Goal: Task Accomplishment & Management: Manage account settings

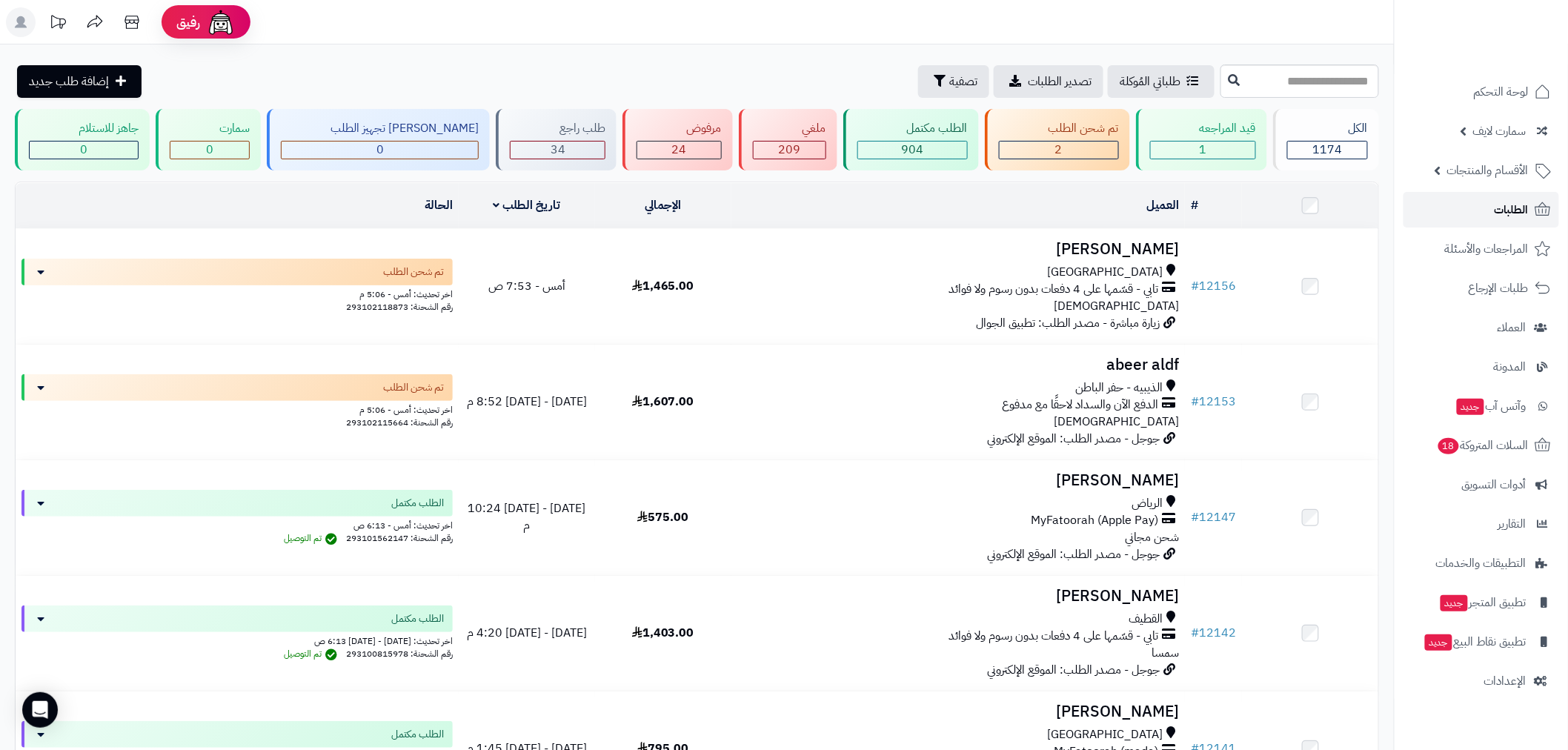
click at [1520, 198] on link "الطلبات" at bounding box center [1480, 210] width 156 height 35
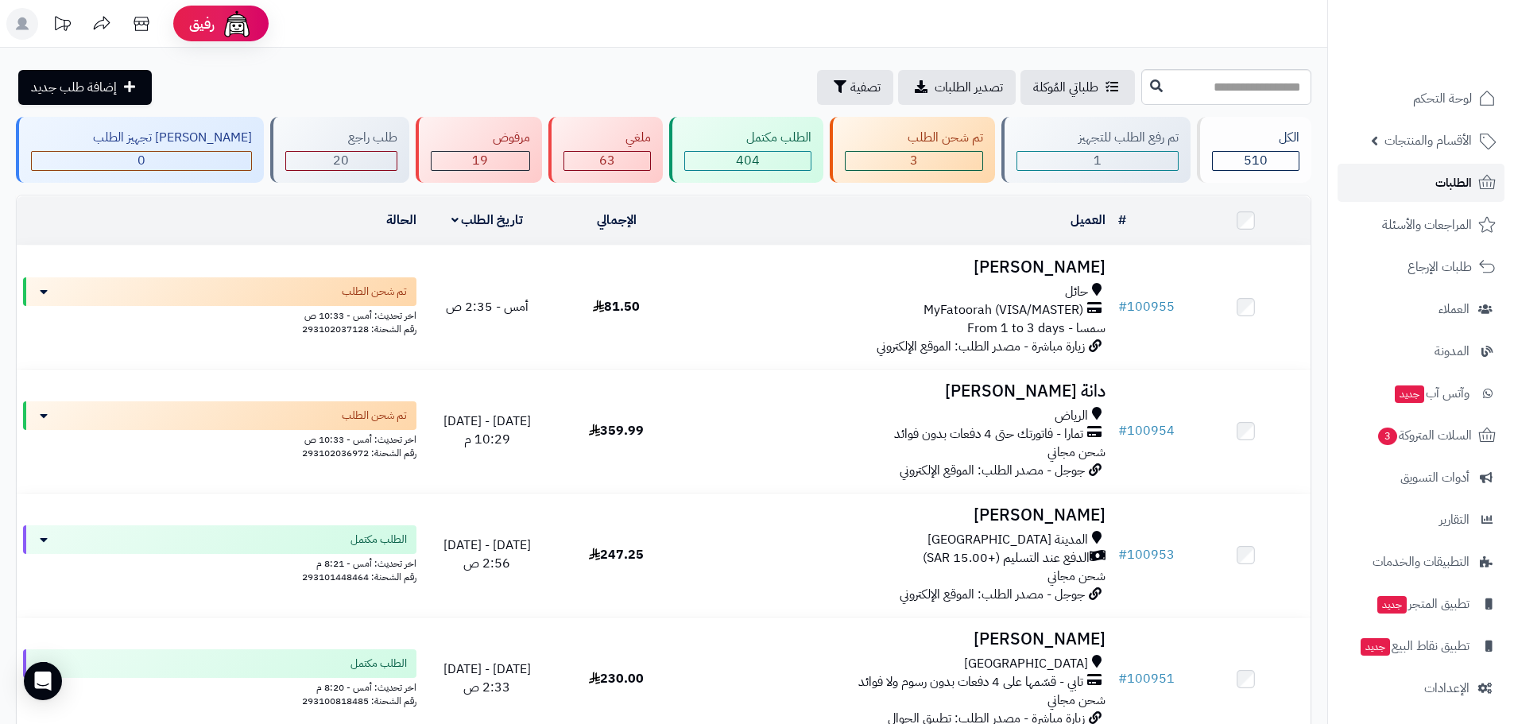
click at [1421, 188] on link "الطلبات" at bounding box center [1421, 183] width 167 height 38
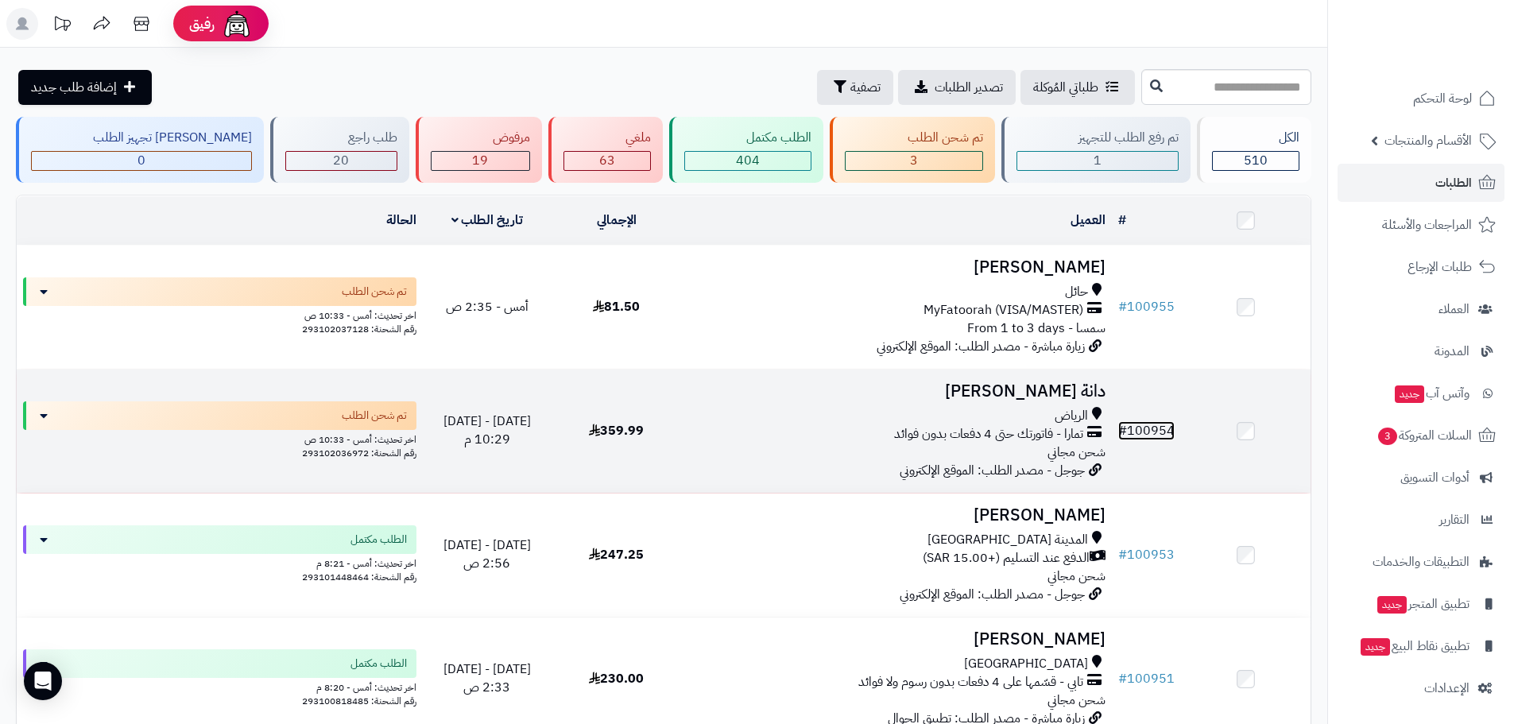
click at [1149, 423] on link "# 100954" at bounding box center [1146, 430] width 56 height 19
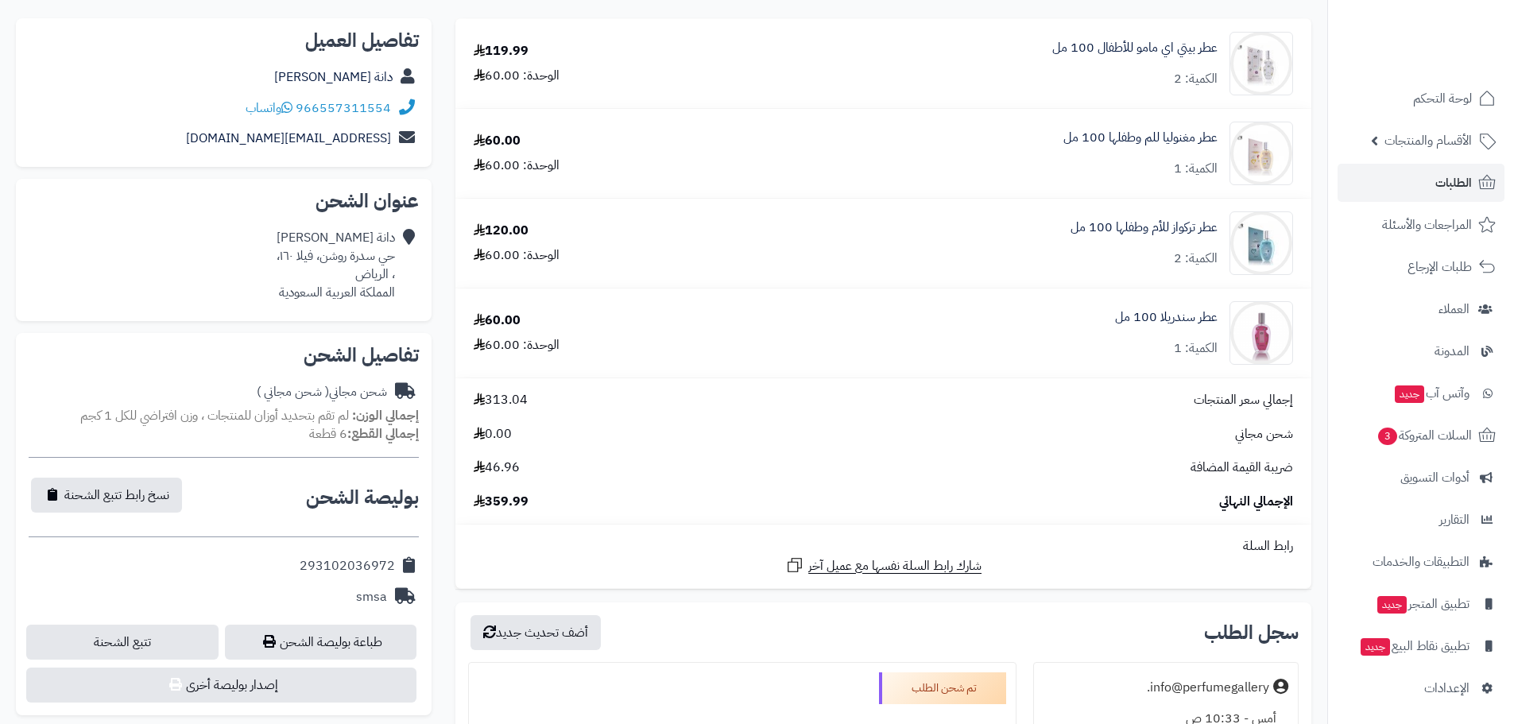
scroll to position [742, 0]
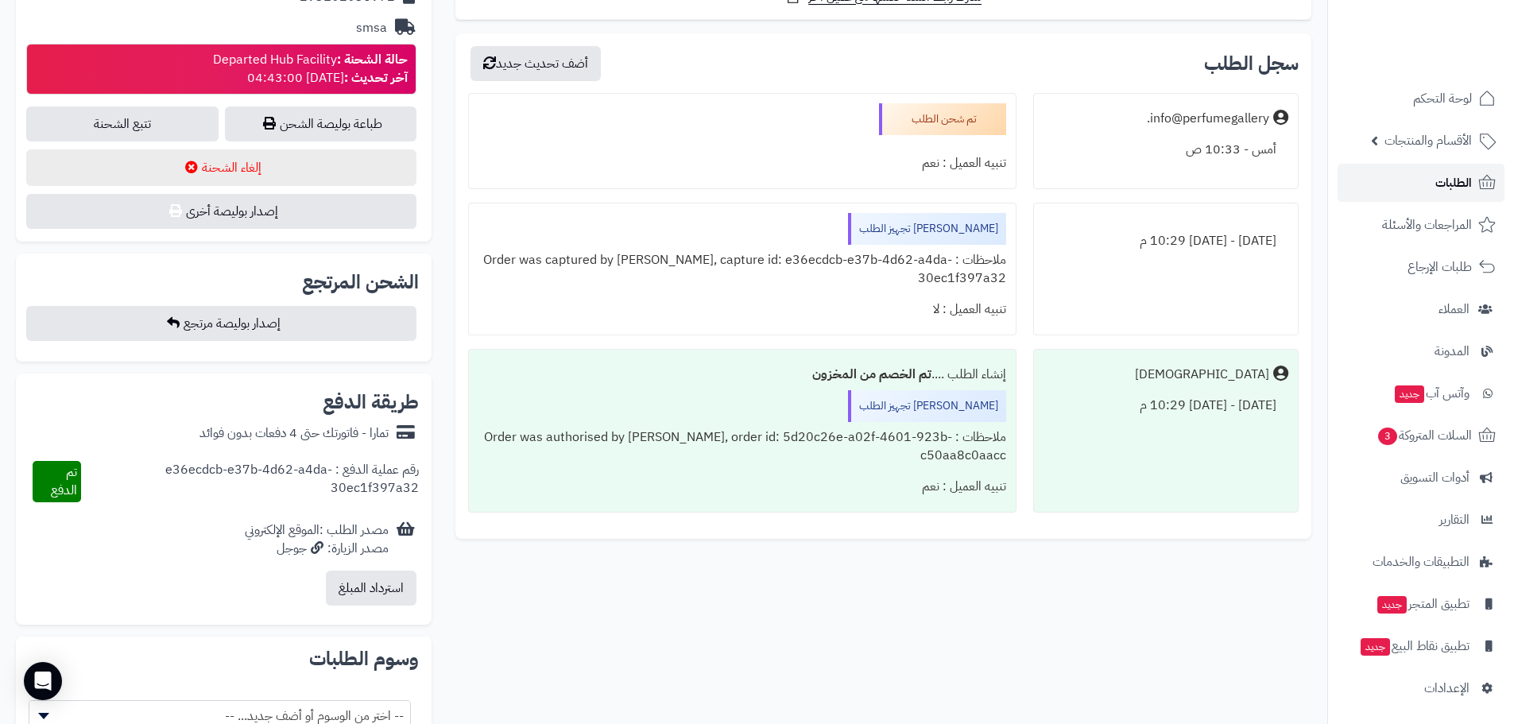
click at [1452, 192] on span "الطلبات" at bounding box center [1453, 183] width 37 height 22
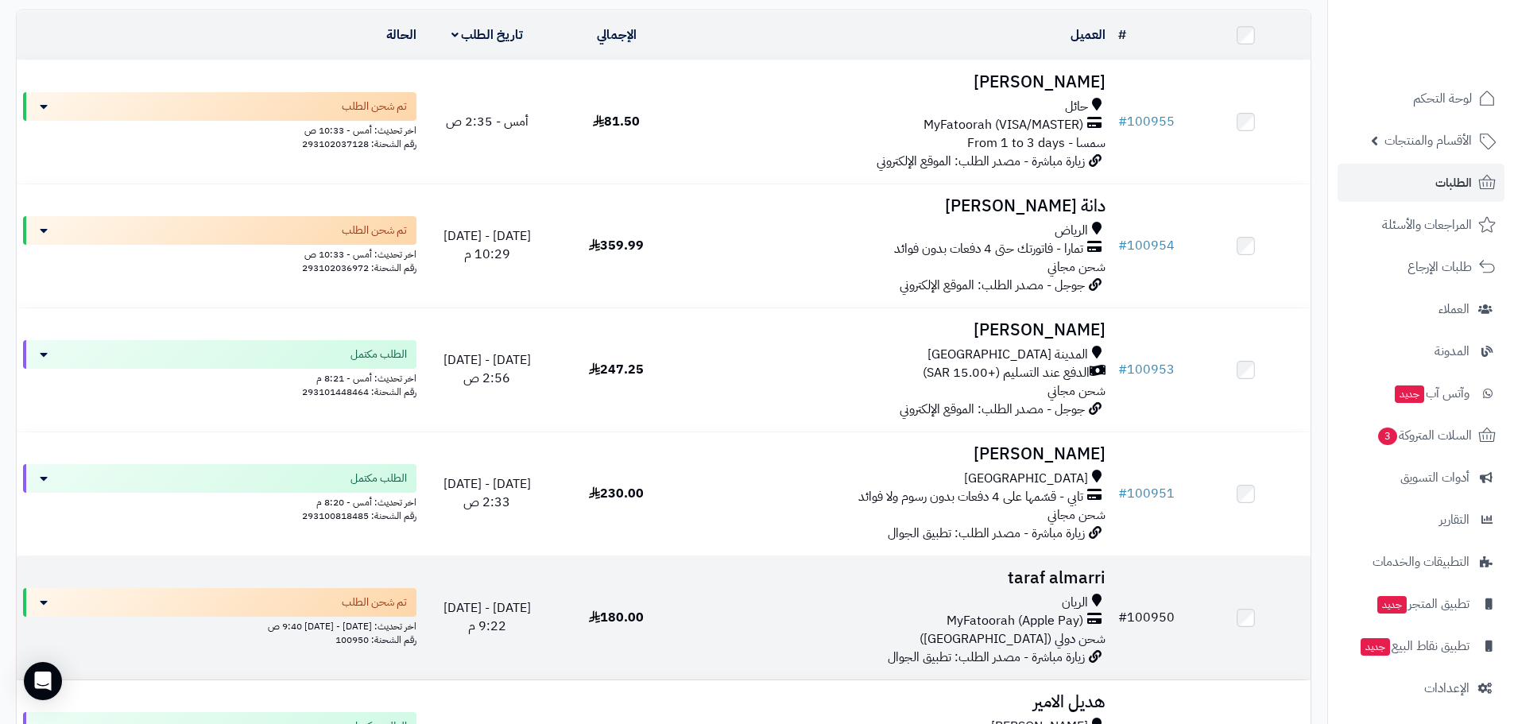
scroll to position [185, 0]
click at [1165, 608] on link "# 100950" at bounding box center [1146, 617] width 56 height 19
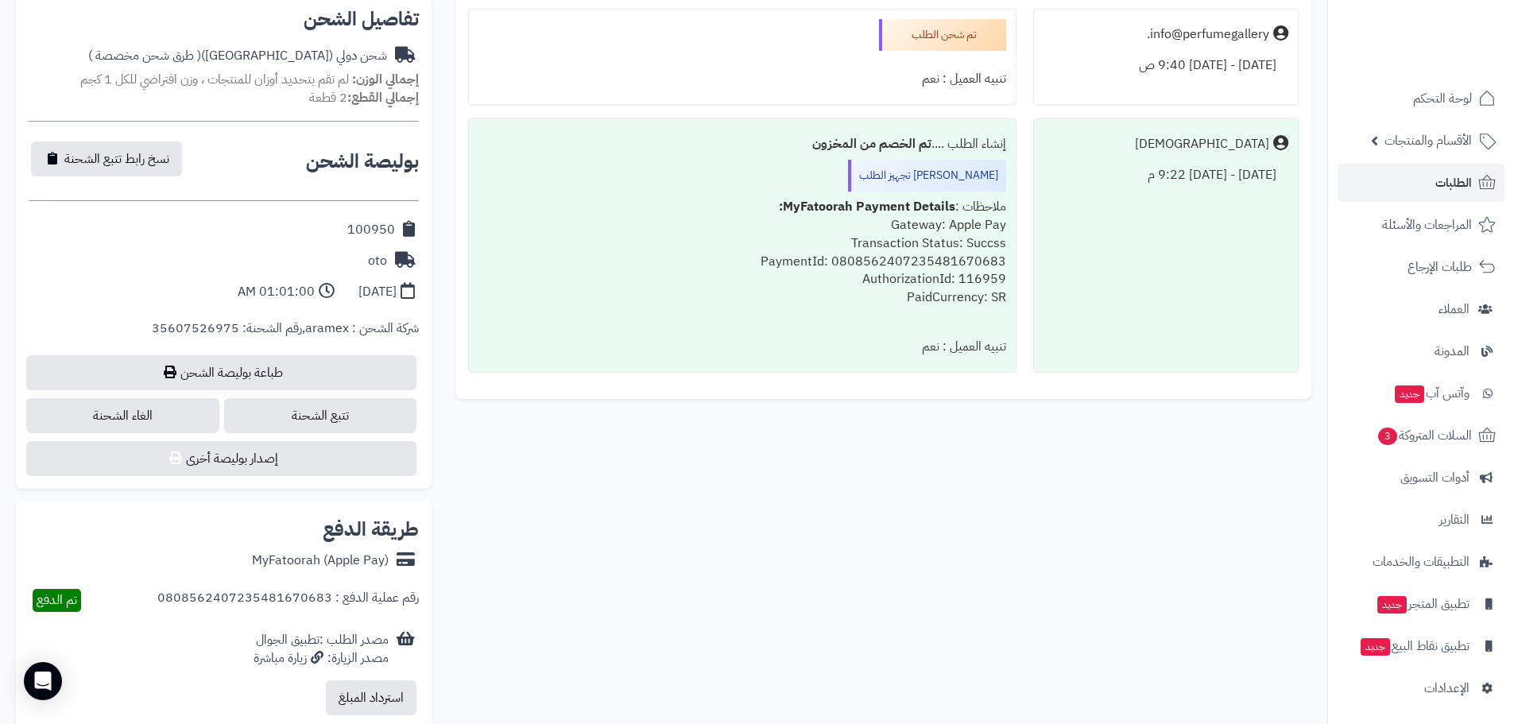
scroll to position [556, 0]
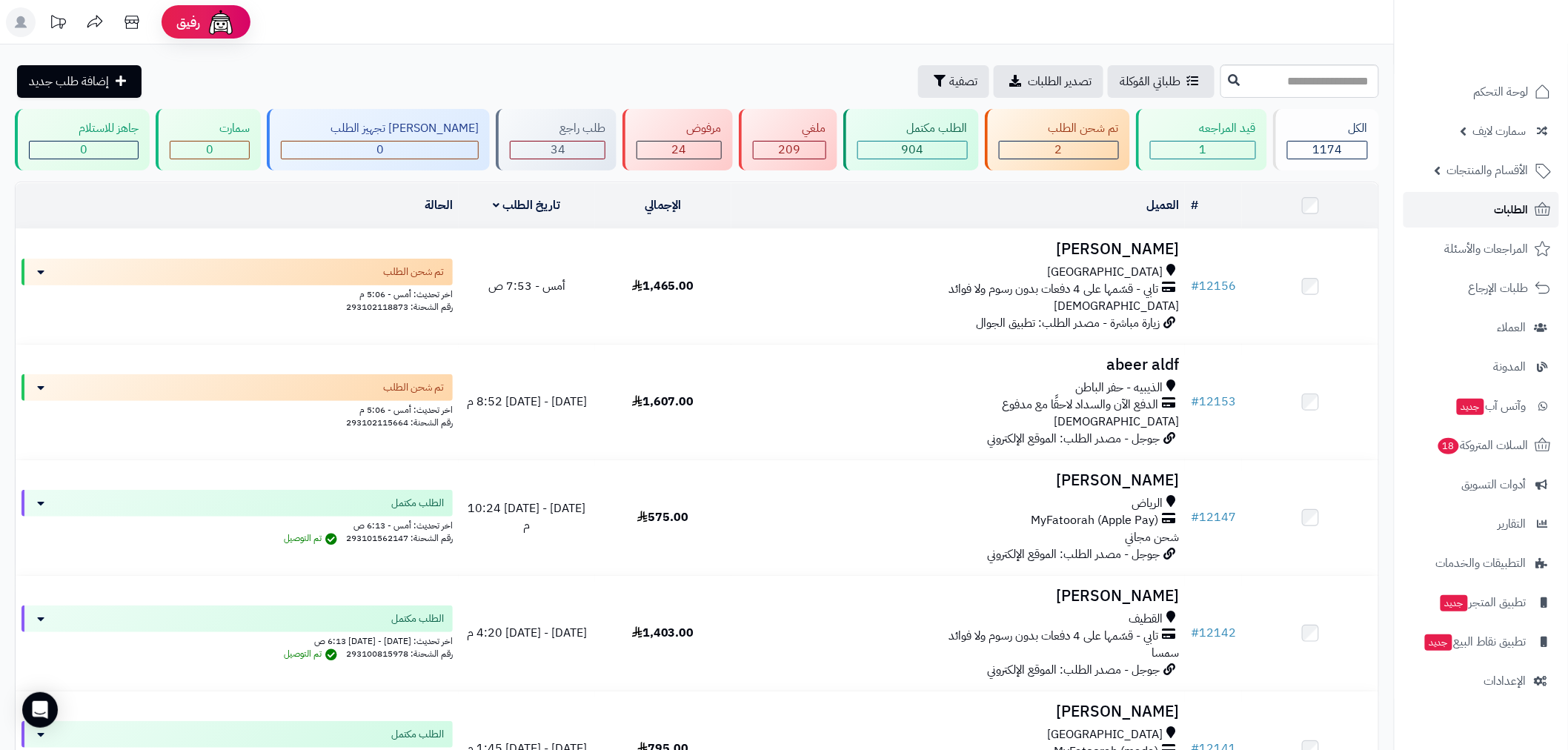
click at [1511, 211] on span "الطلبات" at bounding box center [1511, 210] width 34 height 21
click at [1490, 210] on link "الطلبات" at bounding box center [1480, 210] width 156 height 35
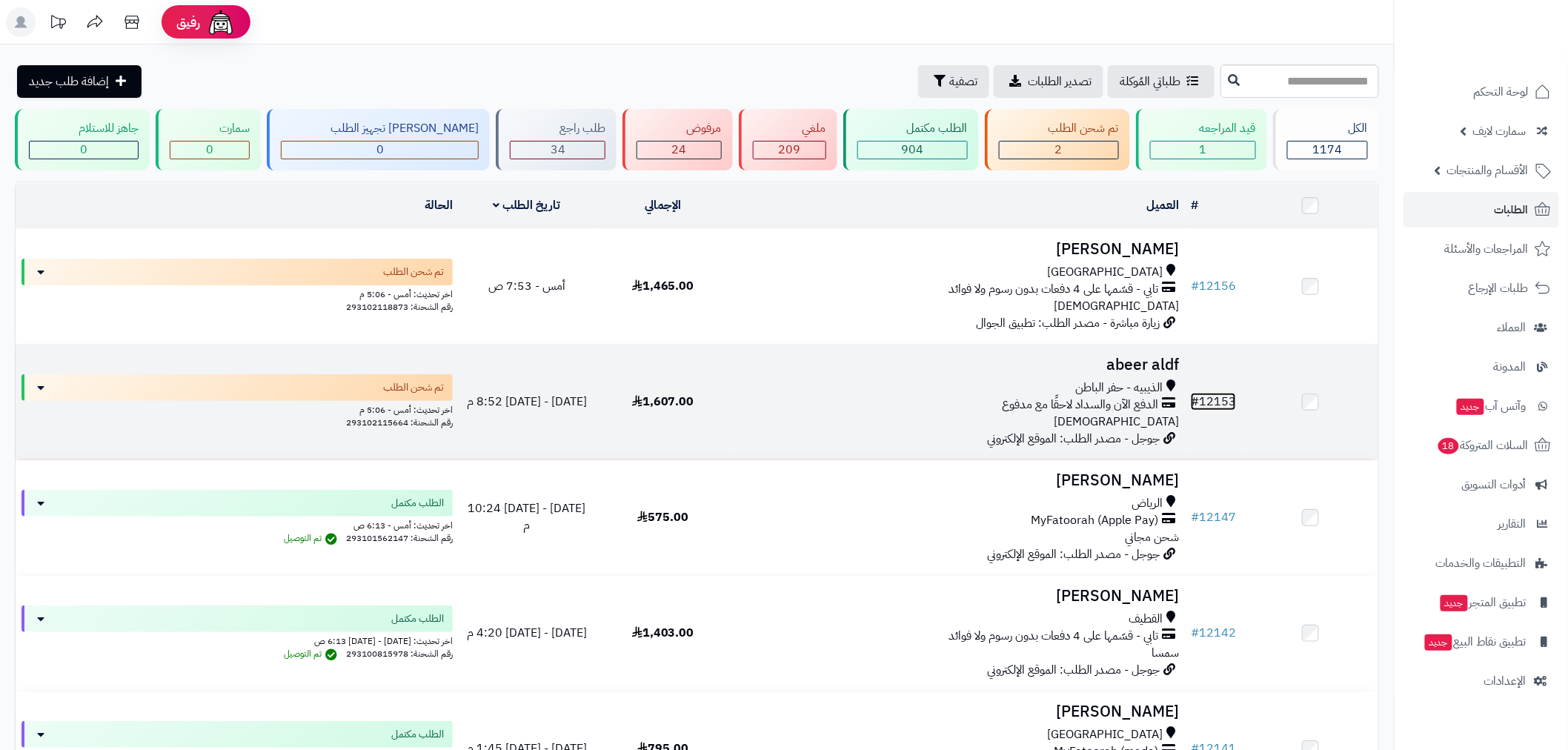
click at [1222, 396] on link "# 12153" at bounding box center [1213, 401] width 45 height 18
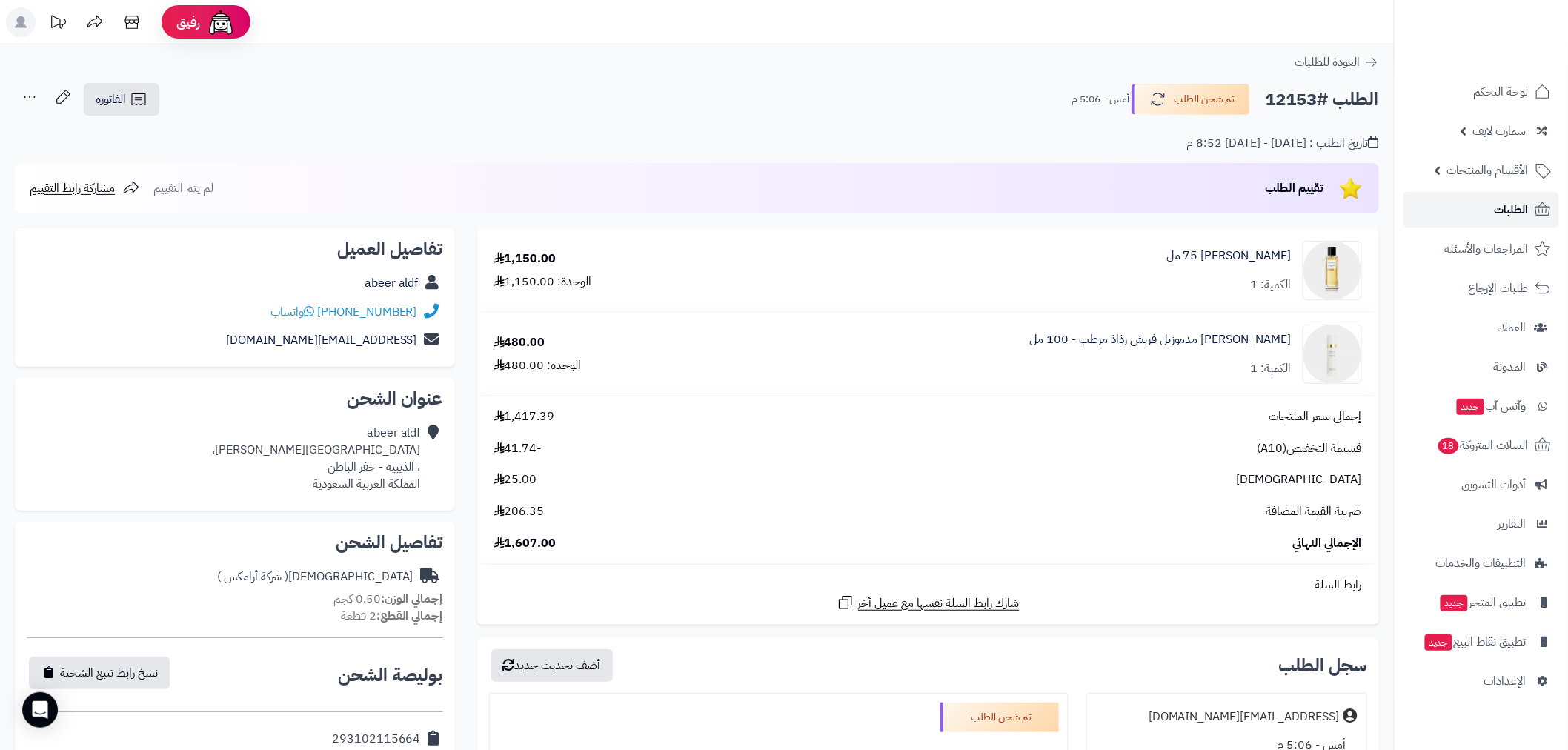
click at [1513, 218] on span "الطلبات" at bounding box center [1511, 210] width 34 height 21
